Goal: Task Accomplishment & Management: Use online tool/utility

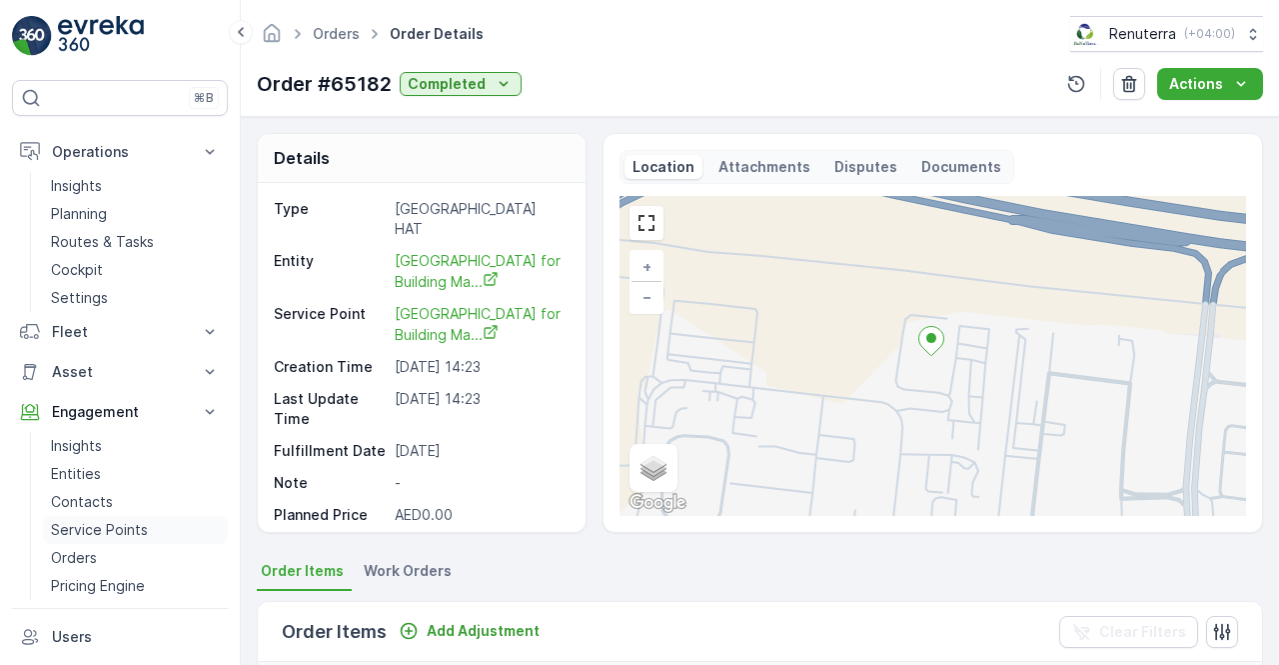
click at [96, 535] on p "Service Points" at bounding box center [99, 530] width 97 height 20
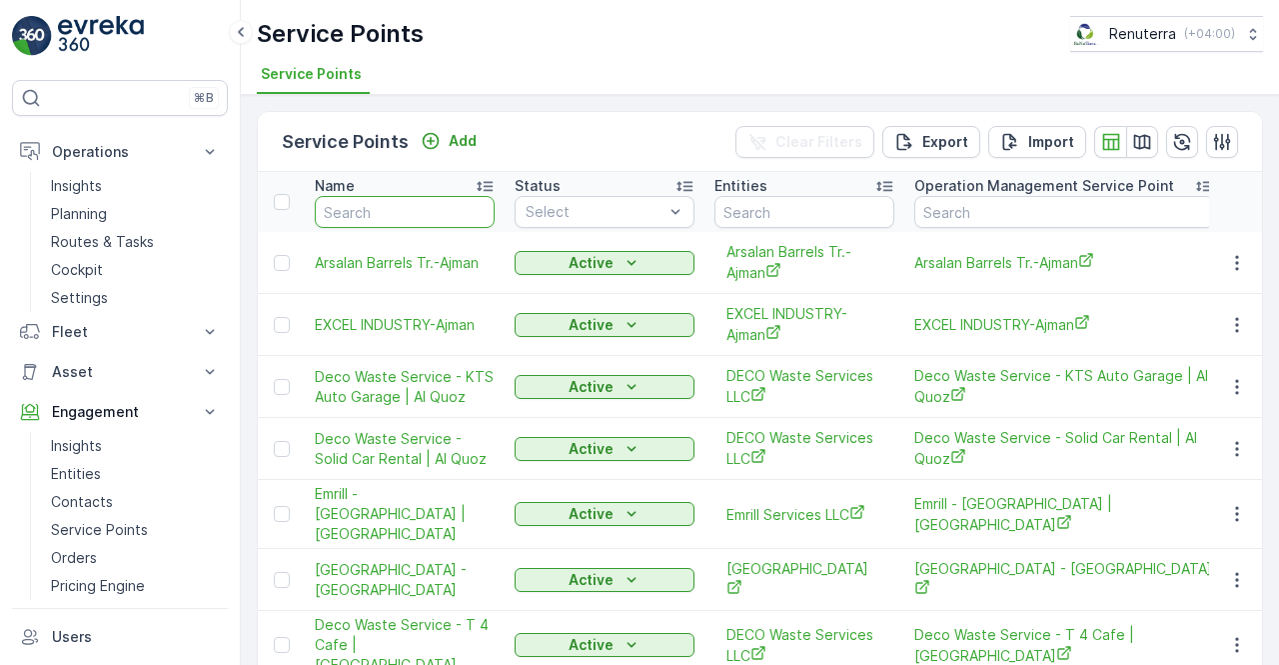
click at [348, 200] on input "text" at bounding box center [405, 212] width 180 height 32
type input "bhh"
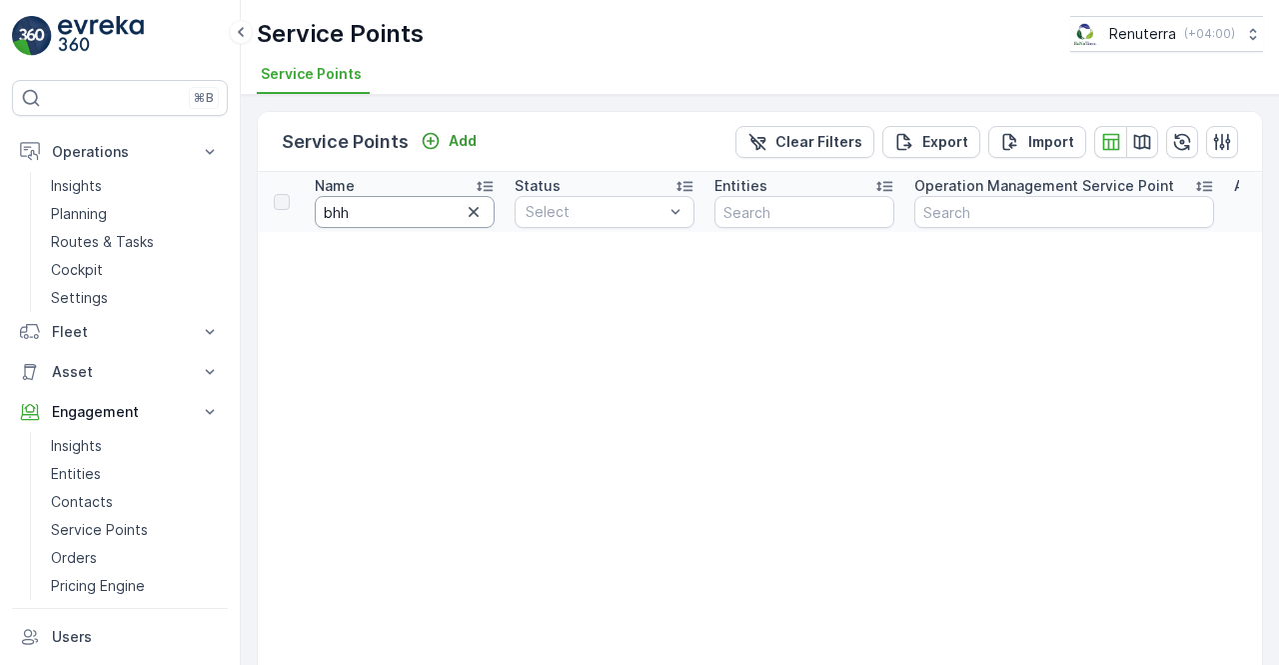
click at [385, 202] on input "bhh" at bounding box center [405, 212] width 180 height 32
type input "bbh"
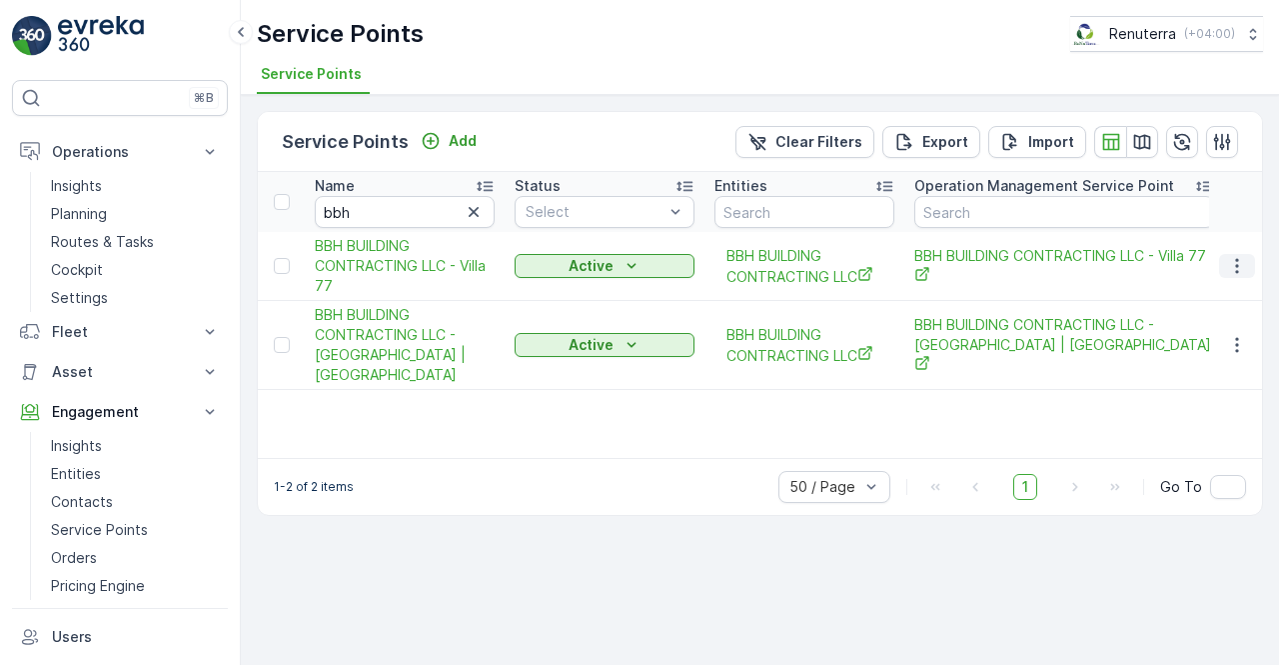
drag, startPoint x: 1240, startPoint y: 262, endPoint x: 1242, endPoint y: 274, distance: 12.2
click at [1243, 266] on icon "button" at bounding box center [1237, 266] width 20 height 20
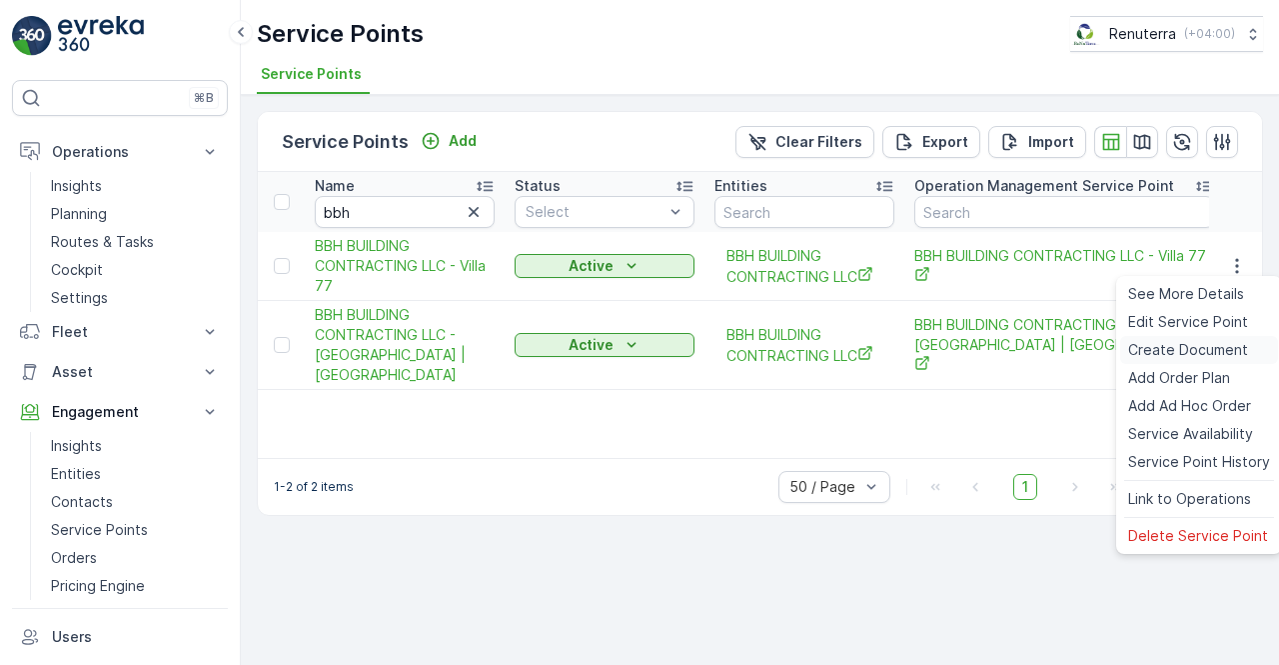
click at [1181, 351] on span "Create Document" at bounding box center [1188, 350] width 120 height 20
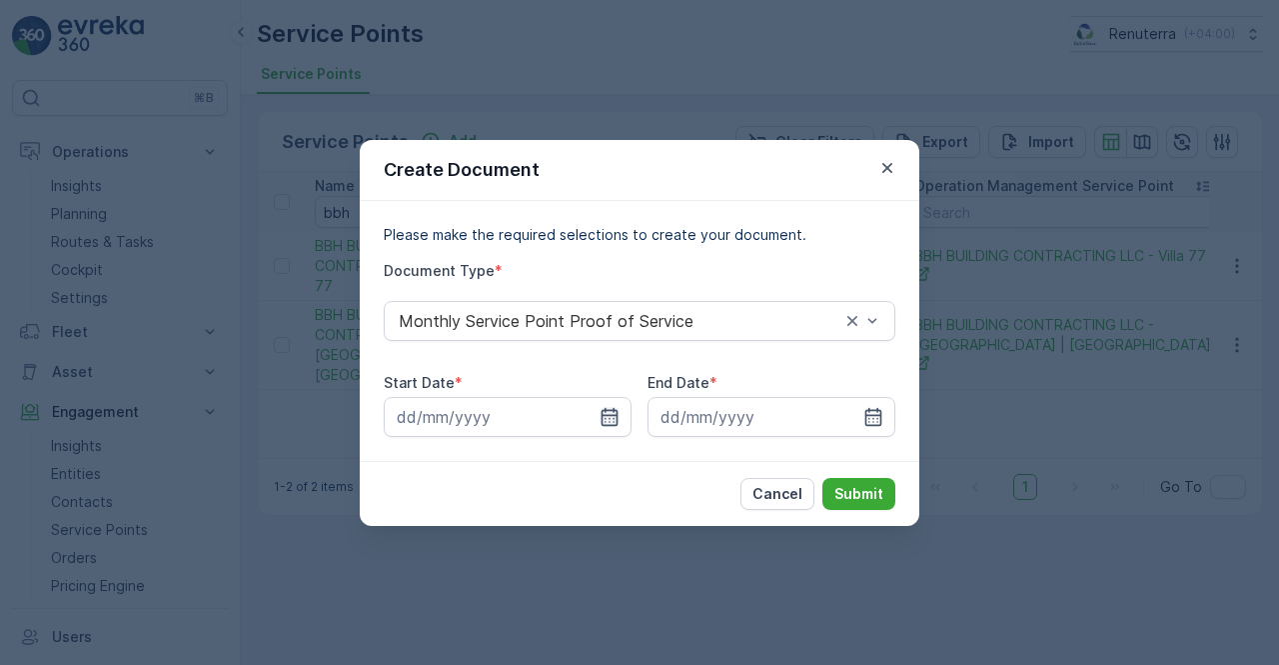
click at [603, 413] on icon "button" at bounding box center [610, 416] width 17 height 18
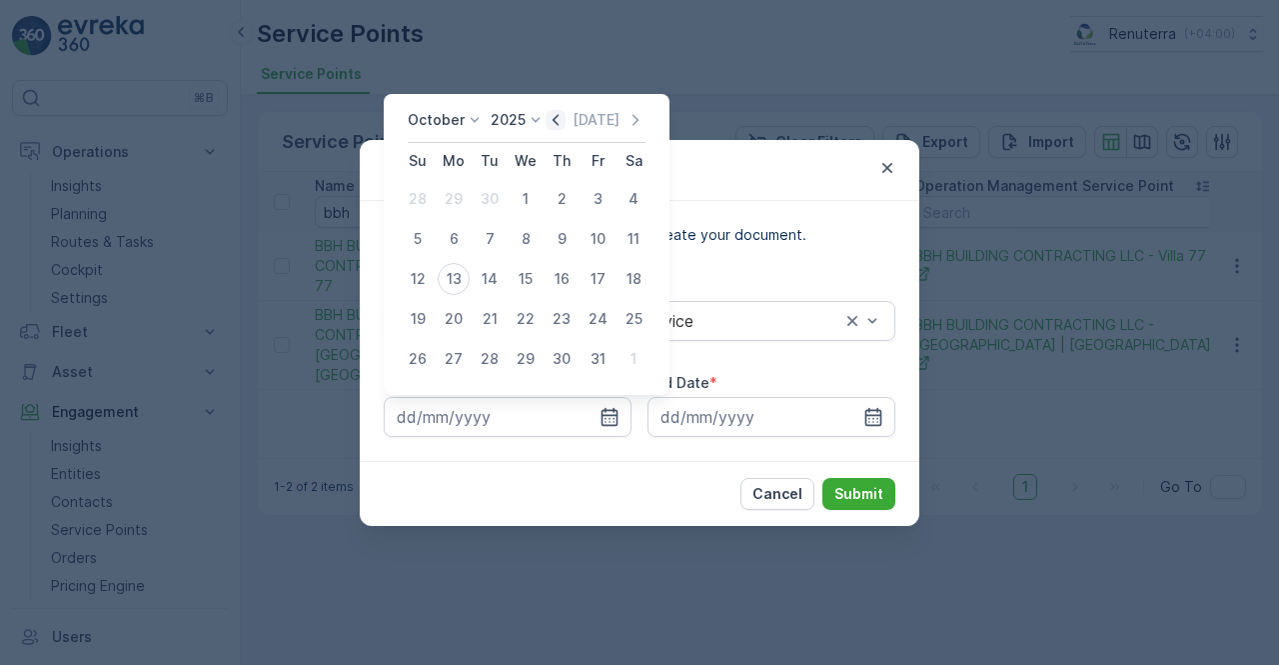
click at [566, 115] on icon "button" at bounding box center [556, 120] width 20 height 20
click at [462, 201] on div "1" at bounding box center [454, 199] width 32 height 32
type input "[DATE]"
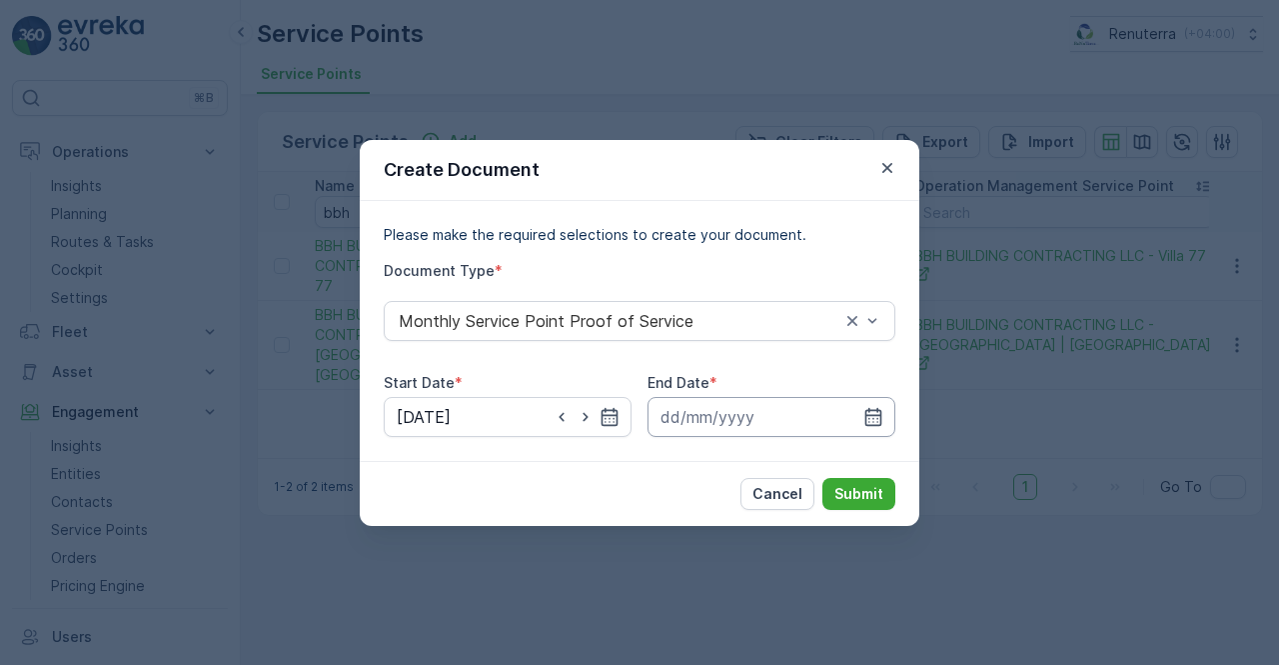
click at [888, 421] on input at bounding box center [772, 417] width 248 height 40
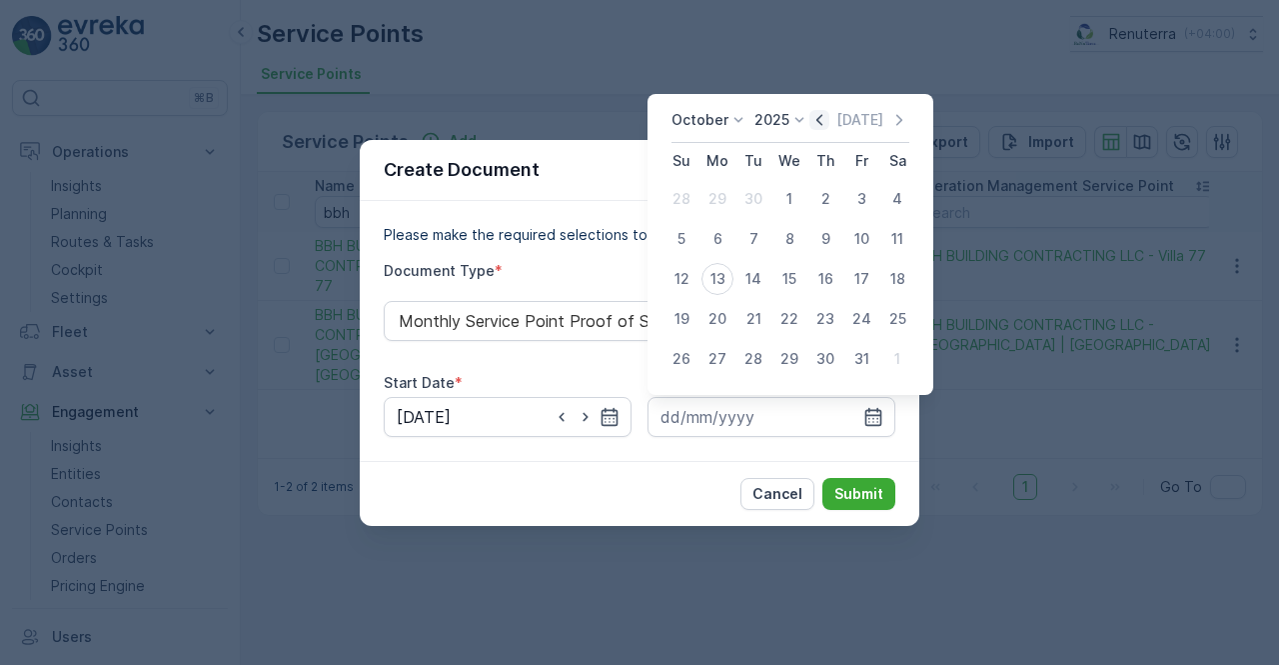
click at [829, 122] on icon "button" at bounding box center [820, 120] width 20 height 20
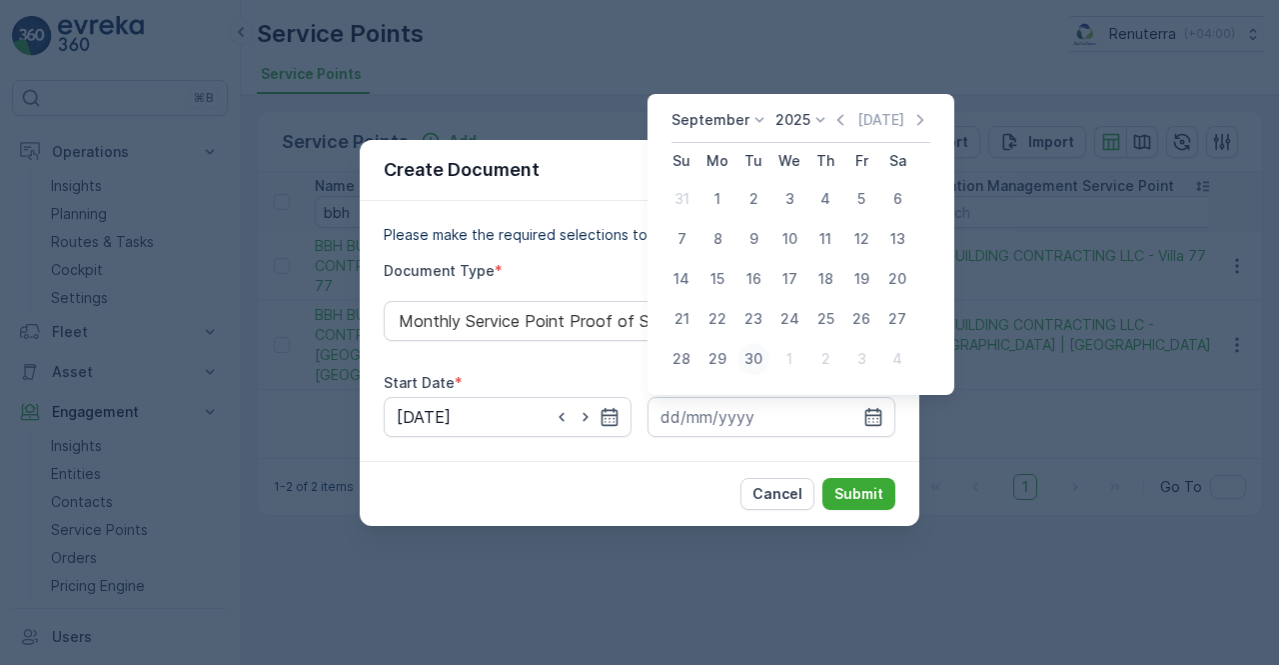
click at [763, 363] on div "30" at bounding box center [754, 359] width 32 height 32
type input "[DATE]"
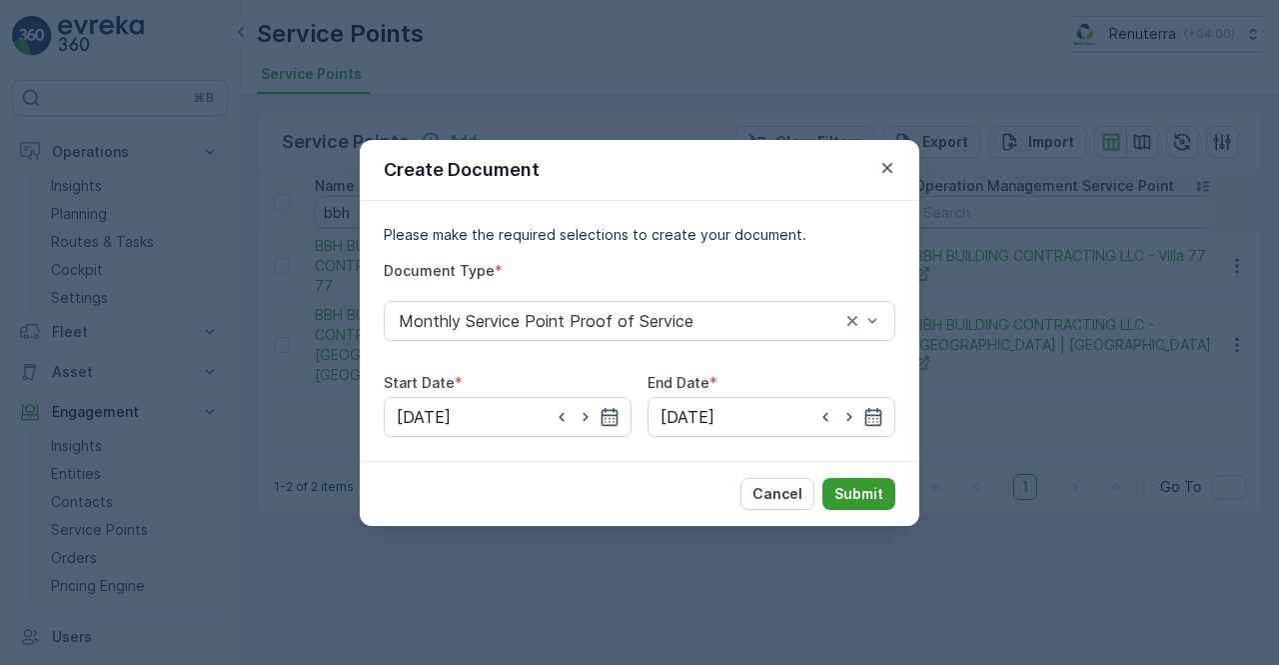
click at [843, 478] on button "Submit" at bounding box center [859, 494] width 73 height 32
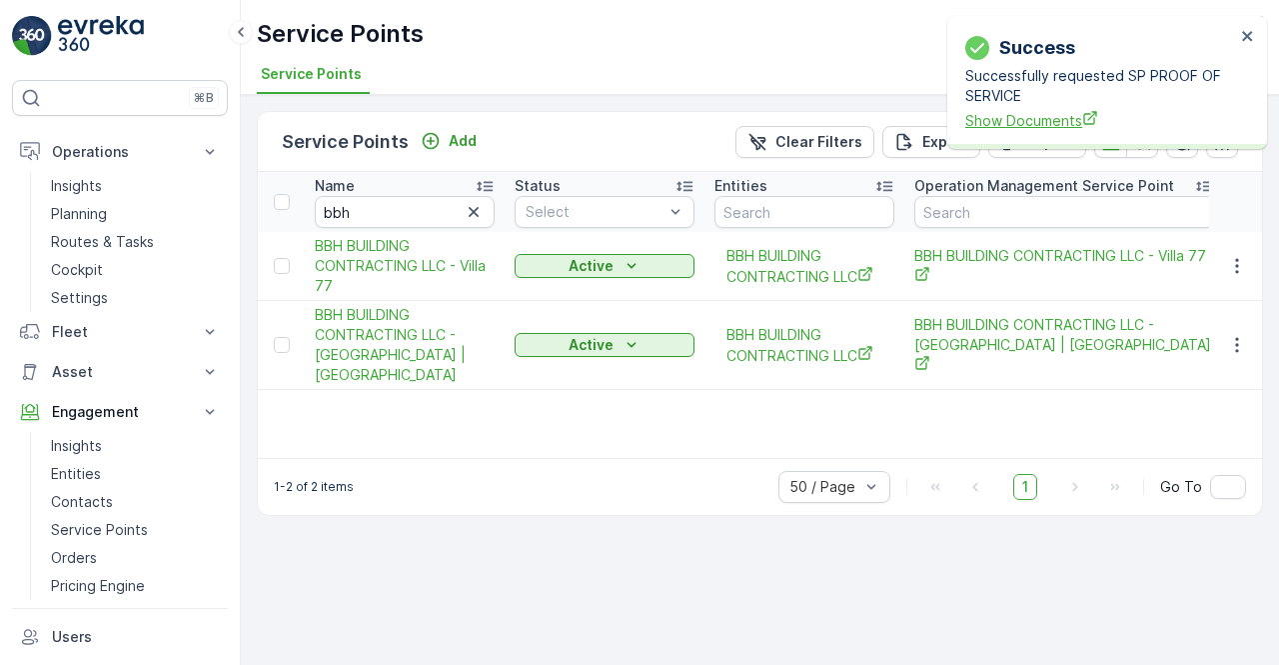
click at [1037, 125] on span "Show Documents" at bounding box center [1100, 120] width 270 height 21
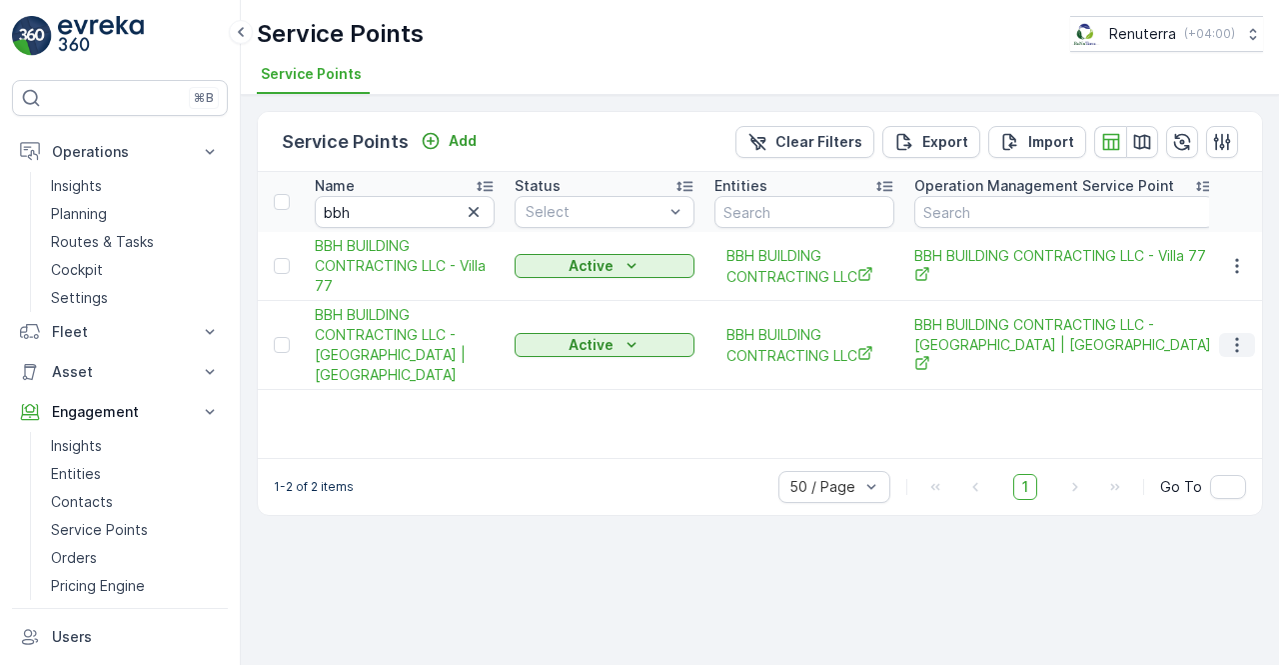
click at [1233, 344] on icon "button" at bounding box center [1237, 345] width 20 height 20
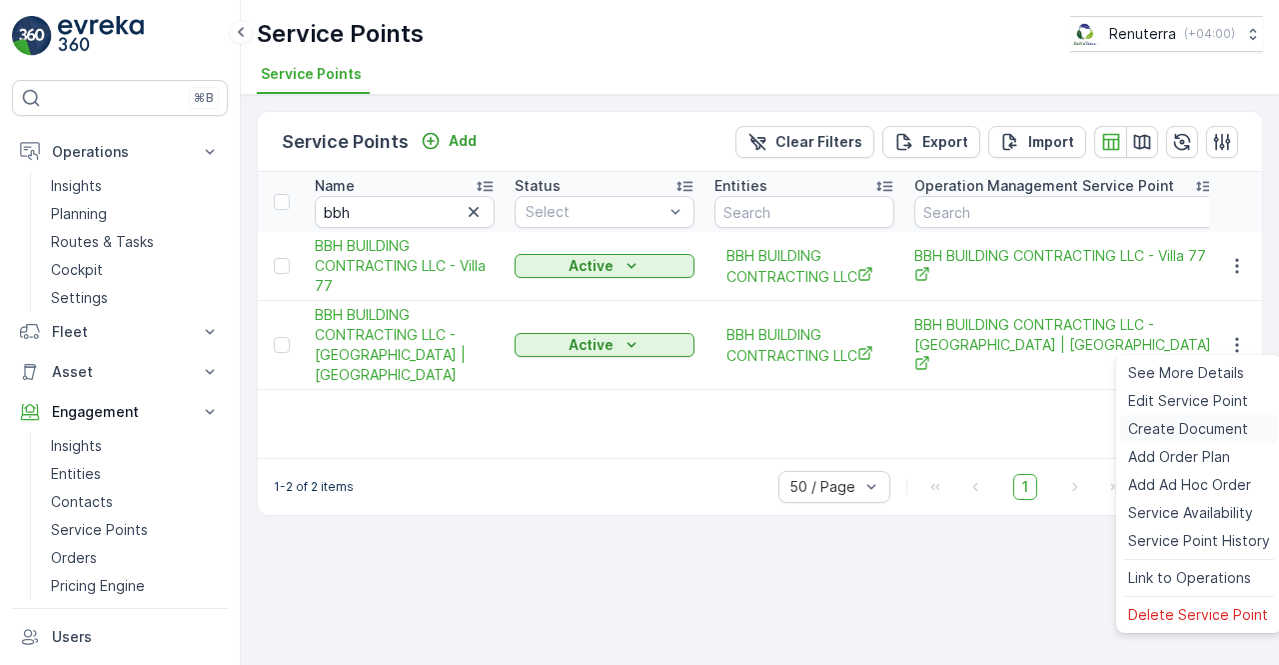
click at [1181, 440] on div "Create Document" at bounding box center [1199, 429] width 158 height 28
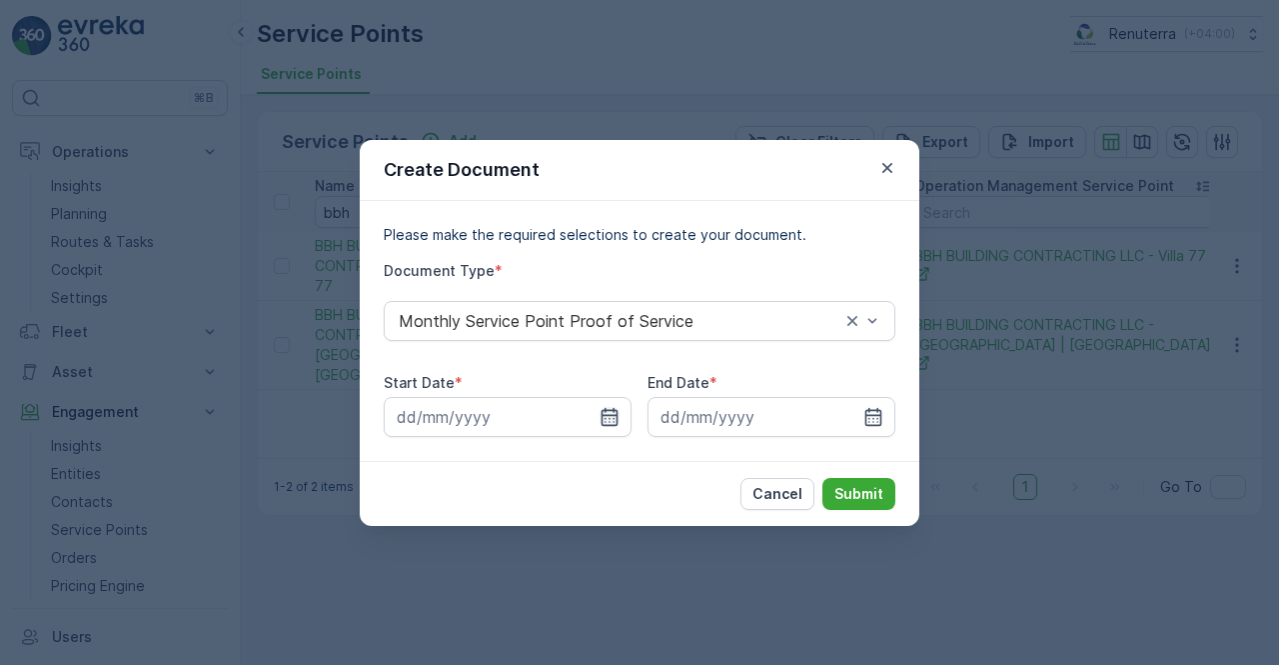
click at [611, 419] on icon "button" at bounding box center [610, 417] width 20 height 20
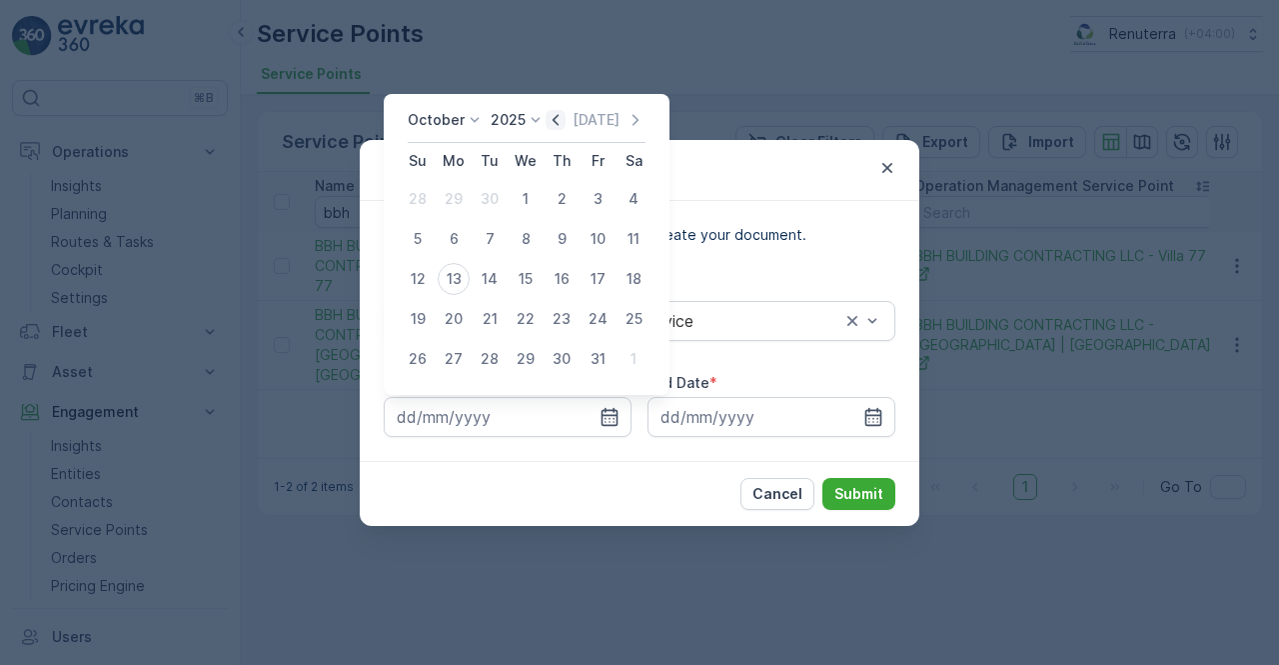
click at [559, 120] on icon "button" at bounding box center [556, 119] width 6 height 11
click at [455, 200] on div "1" at bounding box center [454, 199] width 32 height 32
type input "[DATE]"
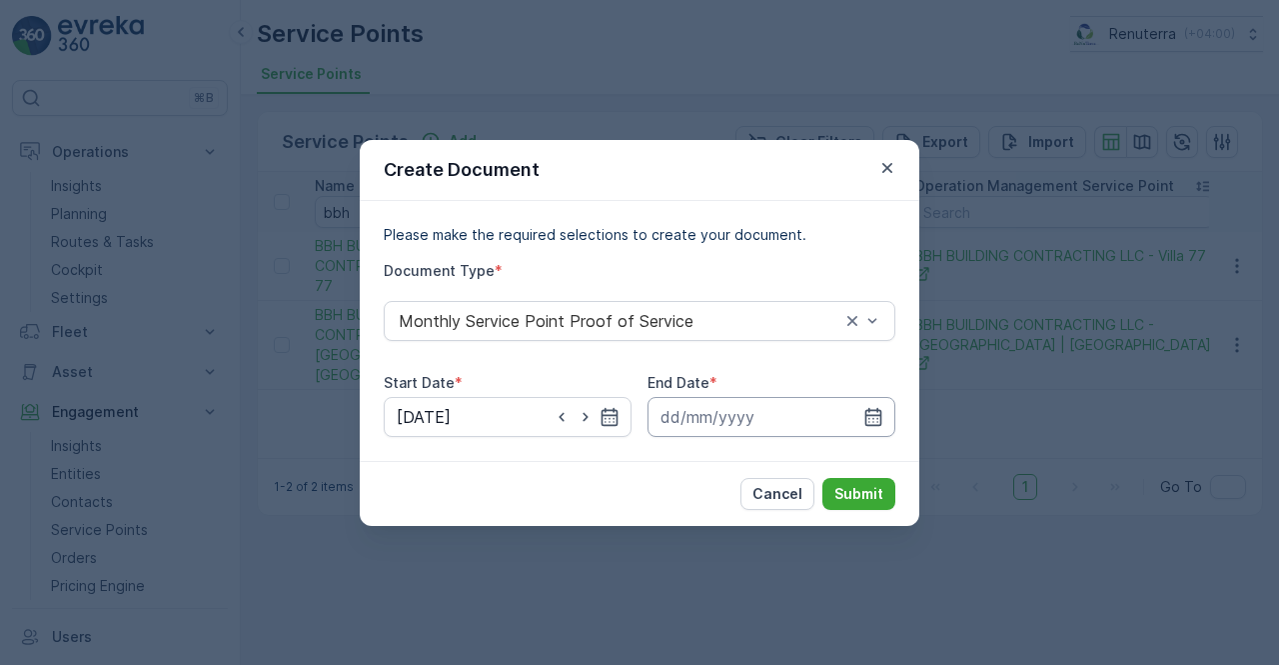
drag, startPoint x: 880, startPoint y: 422, endPoint x: 862, endPoint y: 397, distance: 30.8
click at [878, 421] on icon "button" at bounding box center [874, 417] width 20 height 20
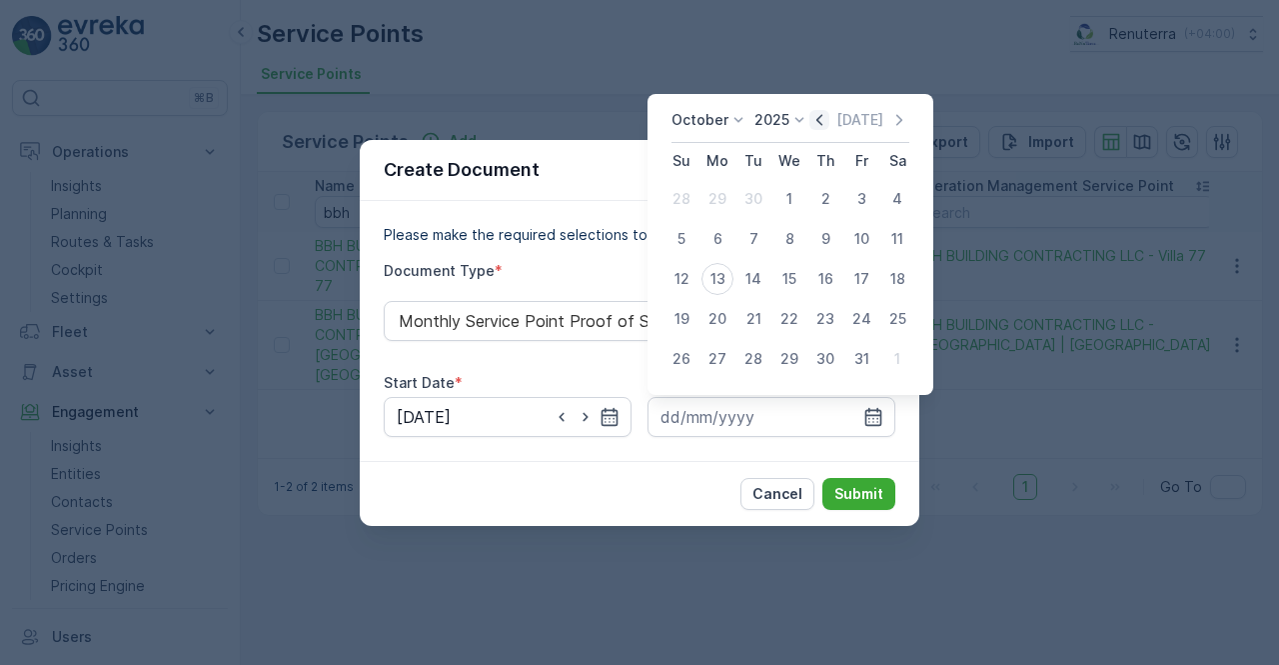
click at [823, 118] on icon "button" at bounding box center [820, 119] width 6 height 11
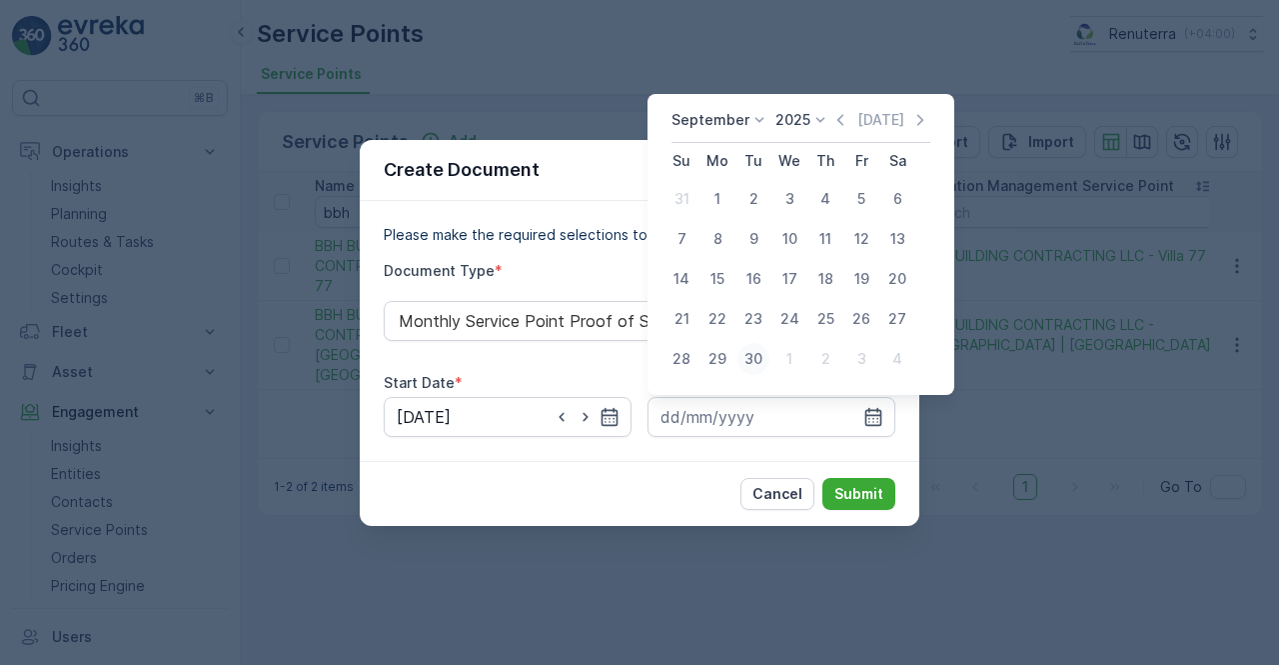
click at [752, 358] on div "30" at bounding box center [754, 359] width 32 height 32
type input "[DATE]"
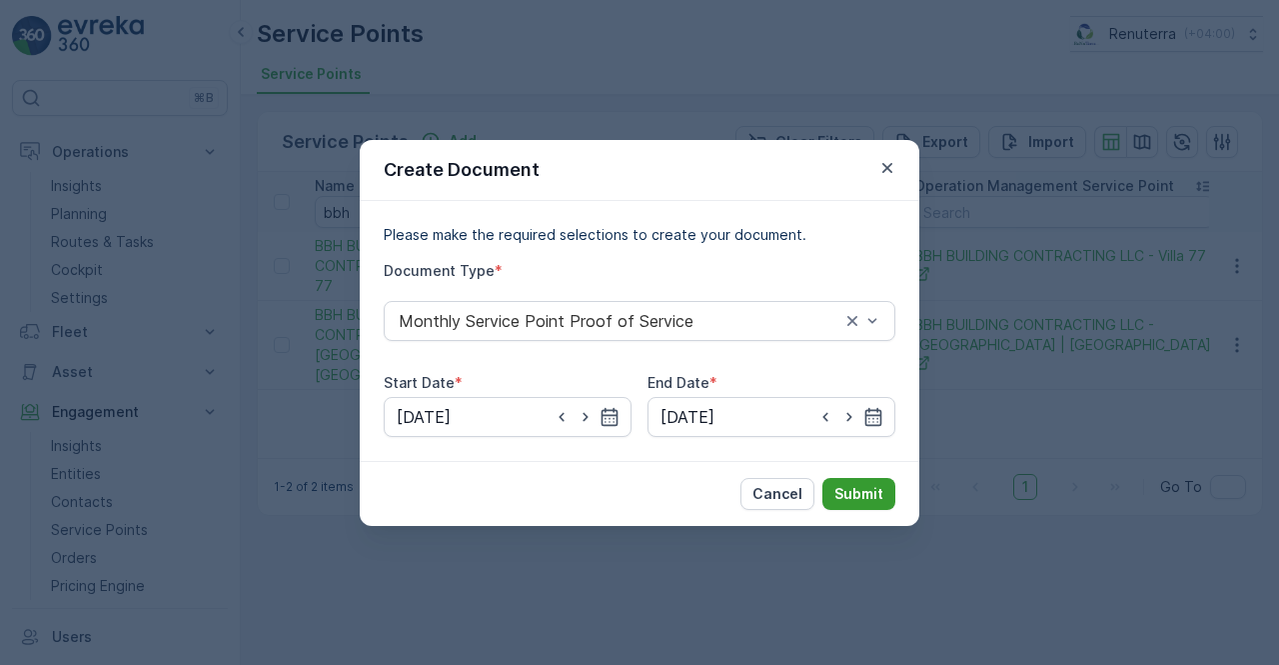
click at [846, 494] on p "Submit" at bounding box center [859, 494] width 49 height 20
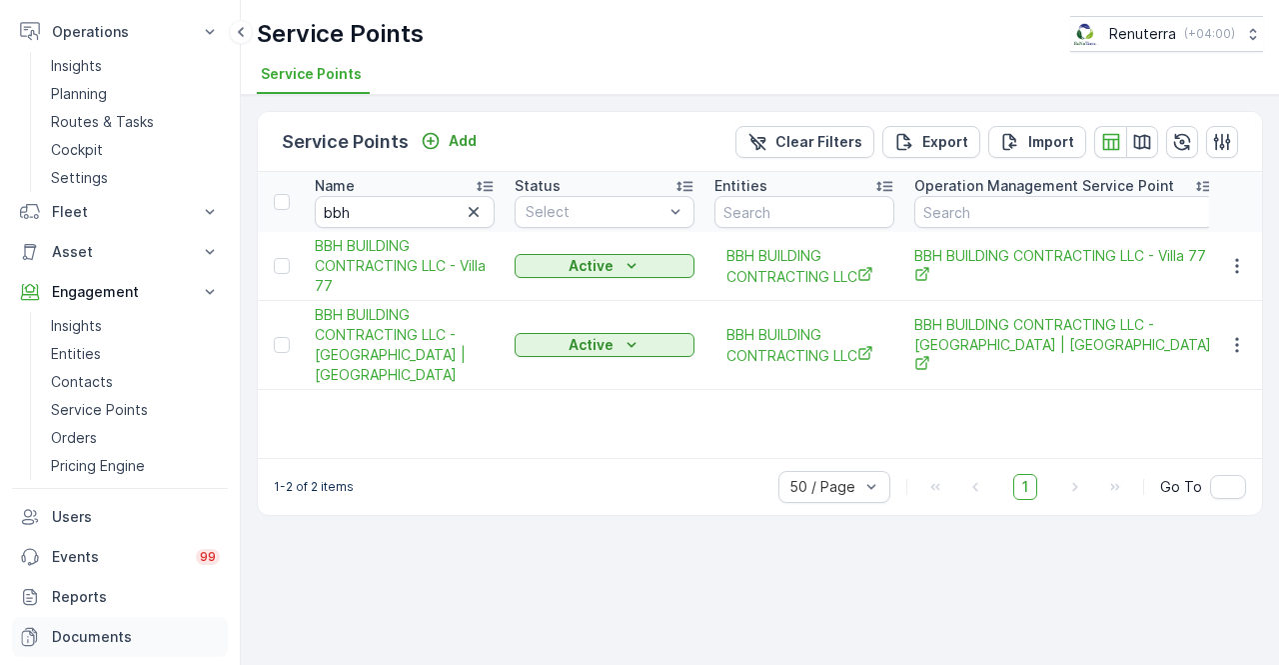
scroll to position [208, 0]
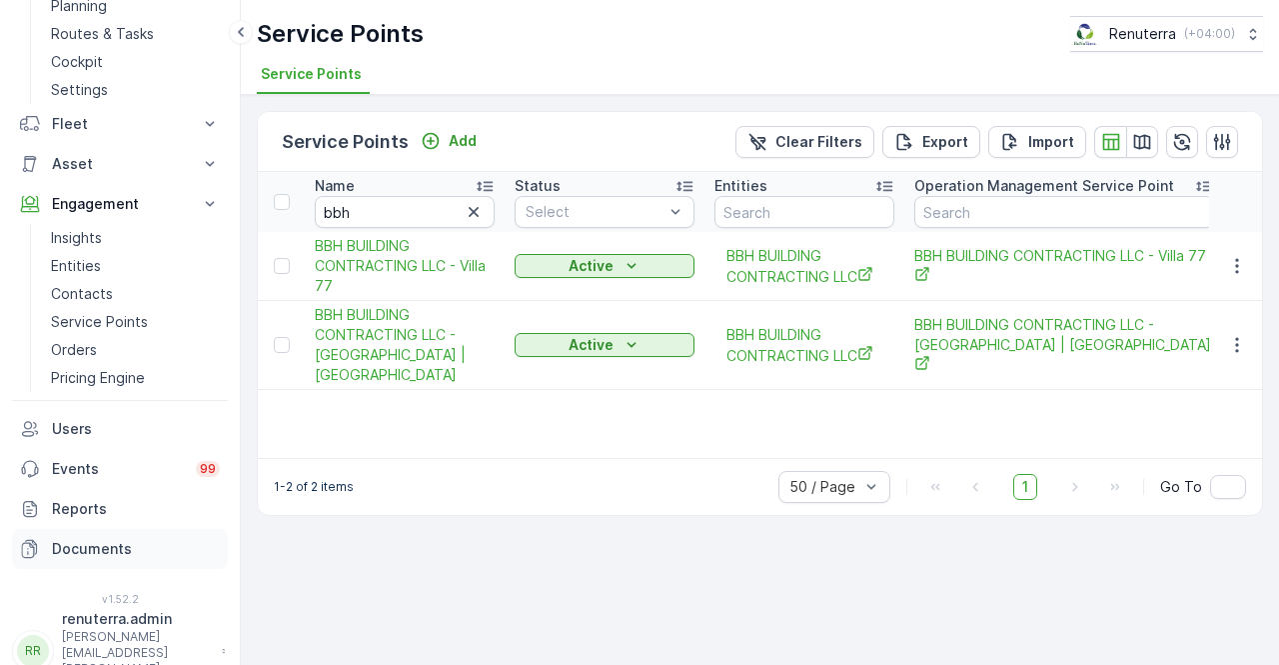
click at [102, 543] on p "Documents" at bounding box center [136, 549] width 168 height 20
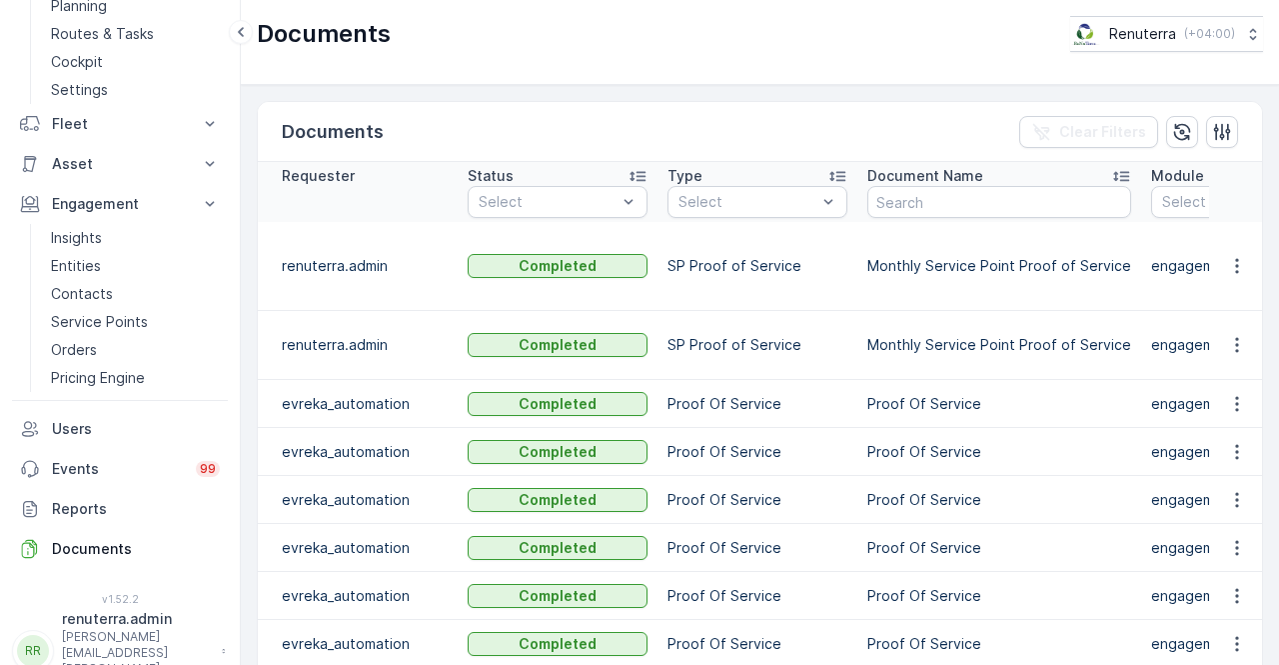
click at [1237, 265] on icon "button" at bounding box center [1237, 266] width 20 height 20
click at [1233, 297] on span "See Details" at bounding box center [1231, 294] width 77 height 20
click at [935, 395] on p "Proof Of Service" at bounding box center [1000, 404] width 264 height 20
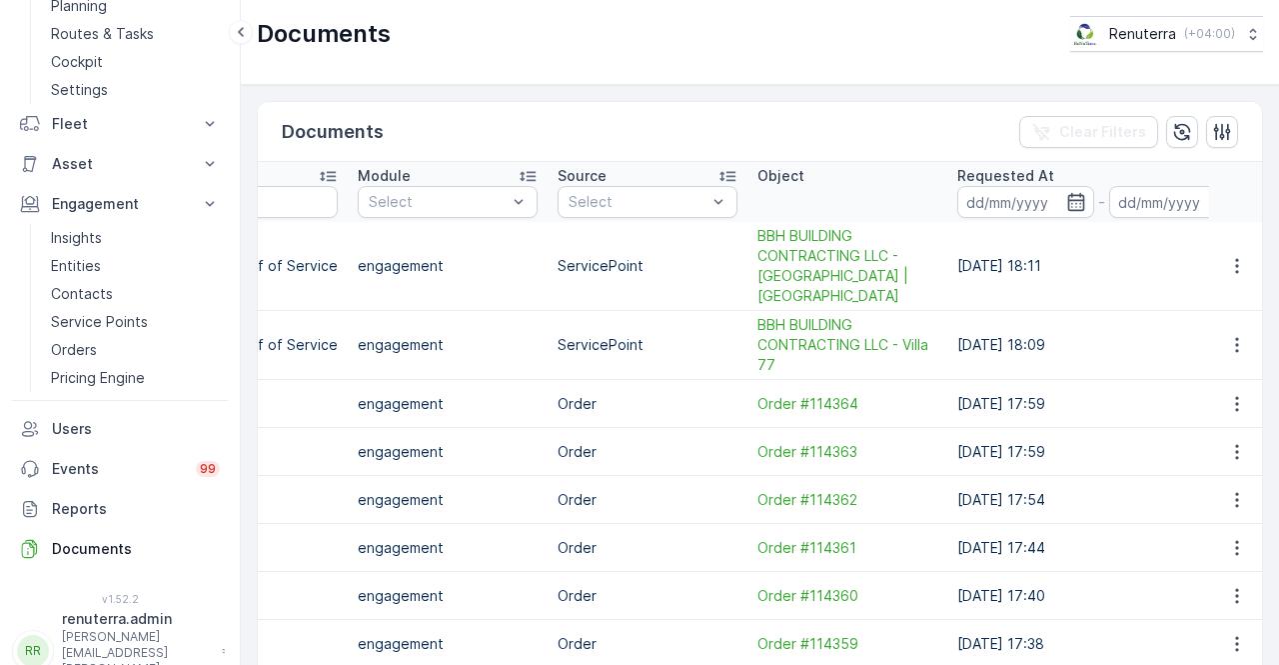
scroll to position [0, 800]
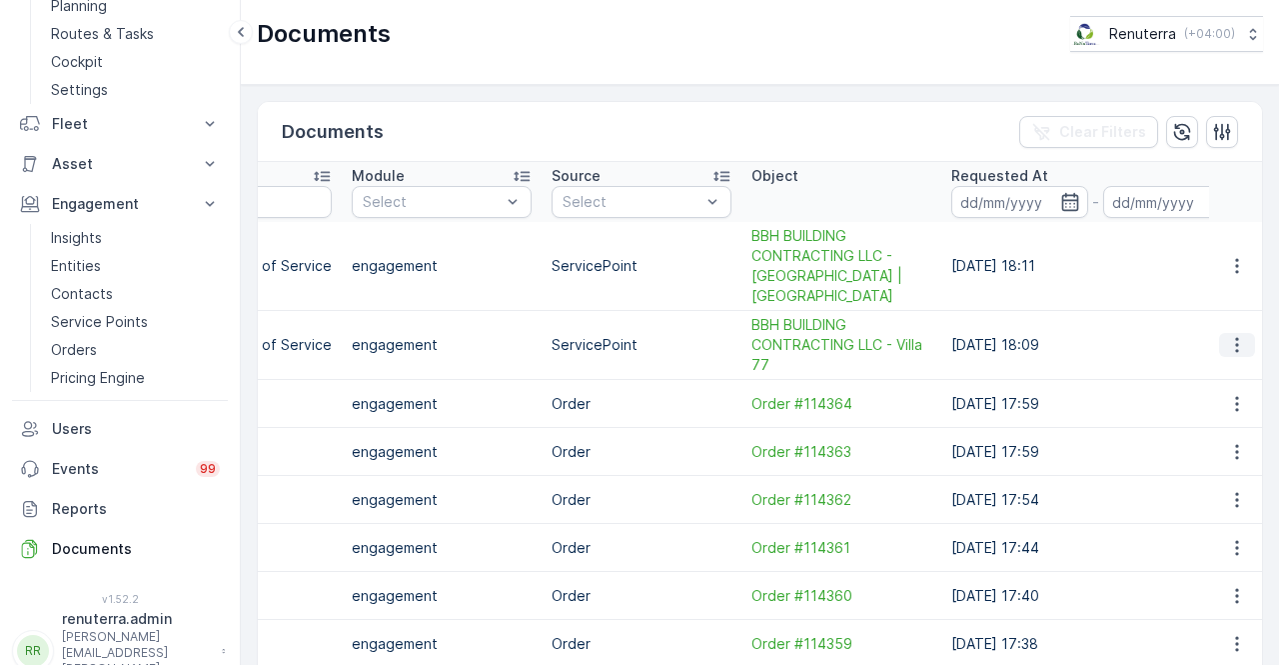
click at [1245, 339] on div at bounding box center [1237, 345] width 36 height 24
click at [1226, 357] on td at bounding box center [1236, 345] width 54 height 69
click at [1229, 350] on icon "button" at bounding box center [1237, 345] width 20 height 20
click at [1209, 374] on span "See Details" at bounding box center [1231, 373] width 77 height 20
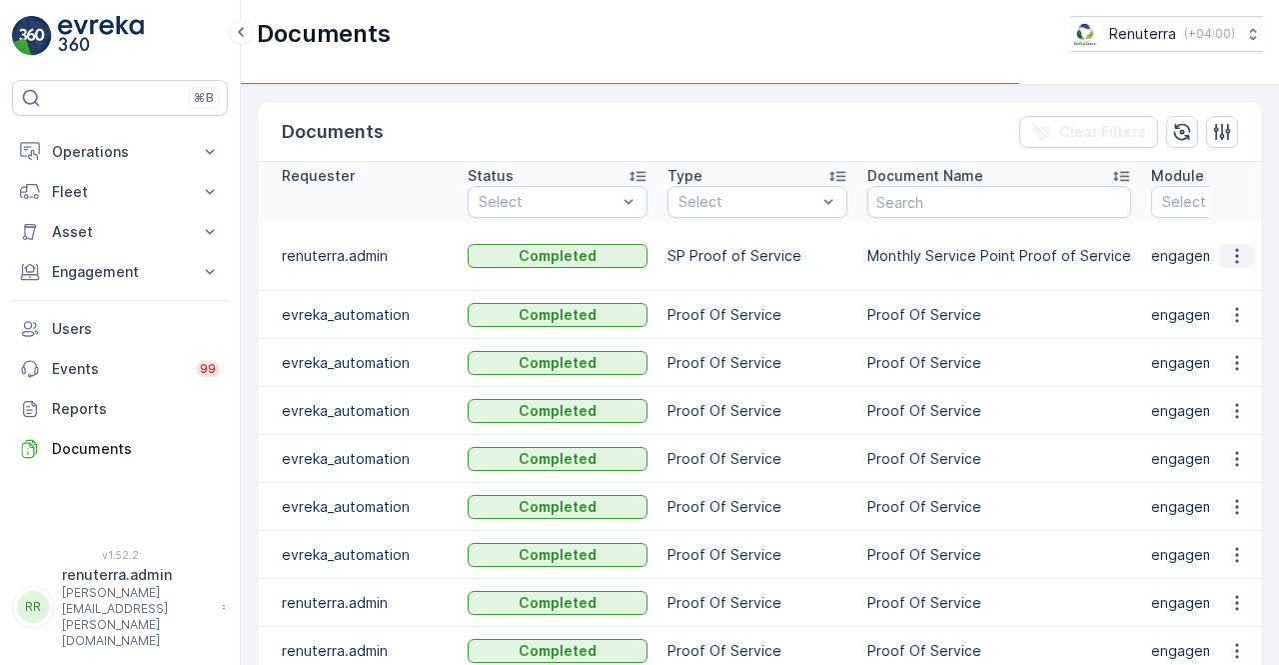
click at [1235, 255] on icon "button" at bounding box center [1236, 256] width 3 height 15
click at [1229, 284] on span "See Details" at bounding box center [1231, 284] width 77 height 20
